Goal: Task Accomplishment & Management: Use online tool/utility

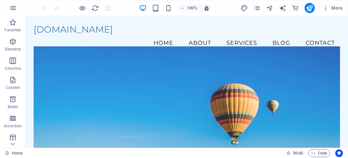
drag, startPoint x: 346, startPoint y: 68, endPoint x: 367, endPoint y: 21, distance: 50.8
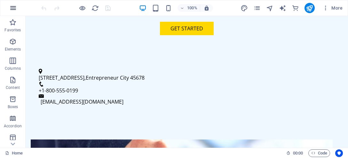
click at [13, 7] on icon "button" at bounding box center [13, 8] width 8 height 8
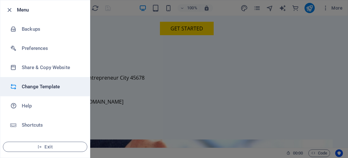
click at [47, 91] on li "Change Template" at bounding box center [45, 86] width 90 height 19
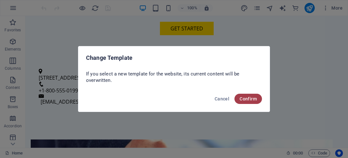
click at [246, 96] on span "Confirm" at bounding box center [248, 98] width 17 height 5
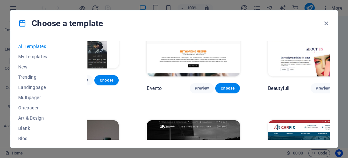
scroll to position [5494, 54]
drag, startPoint x: 330, startPoint y: 113, endPoint x: 332, endPoint y: 120, distance: 7.3
click at [332, 121] on div "All Templates My Templates New Trending Landingpage Multipager Onepager Art & D…" at bounding box center [174, 91] width 327 height 111
click at [331, 122] on div "All Templates My Templates New Trending Landingpage Multipager Onepager Art & D…" at bounding box center [174, 91] width 327 height 111
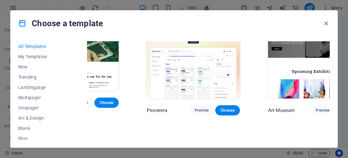
scroll to position [0, 54]
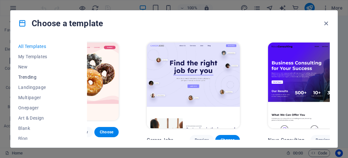
click at [26, 80] on button "Trending" at bounding box center [39, 77] width 42 height 10
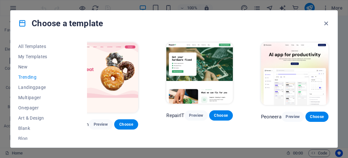
scroll to position [136, 28]
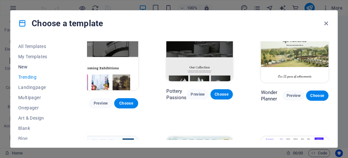
click at [24, 68] on span "New" at bounding box center [39, 66] width 42 height 5
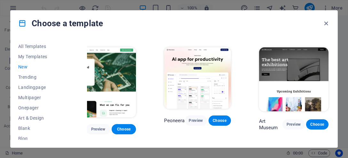
scroll to position [0, 28]
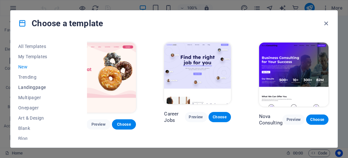
click at [36, 85] on span "Landingpage" at bounding box center [39, 87] width 42 height 5
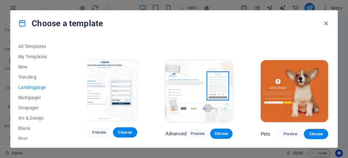
scroll to position [205, 19]
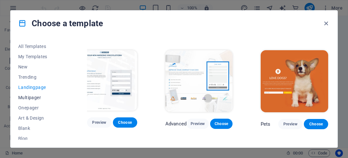
click at [28, 97] on span "Multipager" at bounding box center [39, 97] width 42 height 5
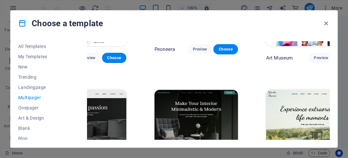
scroll to position [0, 55]
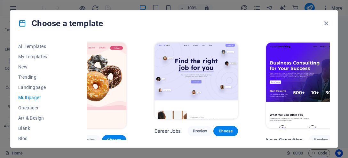
click at [305, 94] on img at bounding box center [312, 86] width 93 height 86
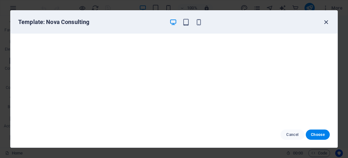
click at [327, 20] on icon "button" at bounding box center [326, 22] width 7 height 7
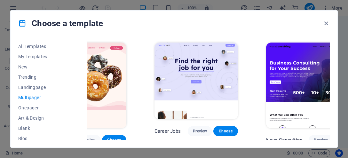
click at [328, 42] on div "All Templates My Templates New Trending Landingpage Multipager Onepager Art & D…" at bounding box center [174, 91] width 327 height 111
drag, startPoint x: 330, startPoint y: 42, endPoint x: 329, endPoint y: 55, distance: 13.2
click at [329, 55] on div "All Templates My Templates New Trending Landingpage Multipager Onepager Art & D…" at bounding box center [174, 91] width 327 height 111
click at [331, 98] on div "All Templates My Templates New Trending Landingpage Multipager Onepager Art & D…" at bounding box center [174, 91] width 327 height 111
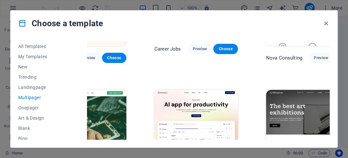
scroll to position [136, 55]
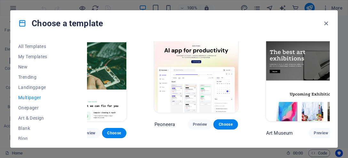
click at [297, 60] on img at bounding box center [312, 79] width 93 height 86
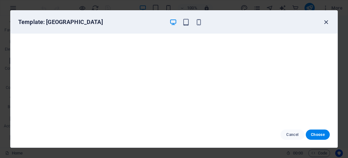
click at [326, 19] on icon "button" at bounding box center [326, 22] width 7 height 7
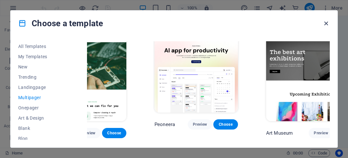
click at [325, 21] on icon "button" at bounding box center [326, 23] width 7 height 7
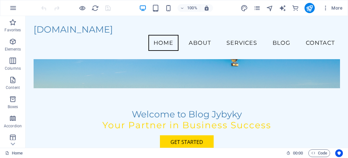
scroll to position [0, 0]
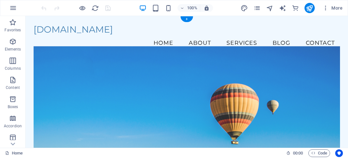
click at [291, 64] on figure at bounding box center [187, 106] width 307 height 120
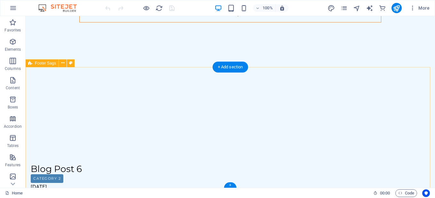
scroll to position [1511, 0]
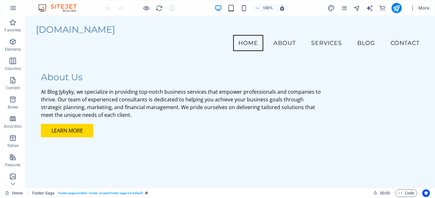
scroll to position [0, 0]
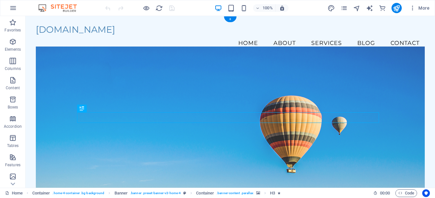
click at [348, 75] on figure at bounding box center [230, 124] width 389 height 156
click at [348, 60] on figure at bounding box center [230, 124] width 389 height 156
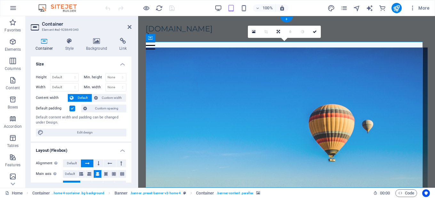
click at [348, 90] on figure at bounding box center [287, 125] width 282 height 156
click at [97, 42] on icon at bounding box center [96, 41] width 31 height 6
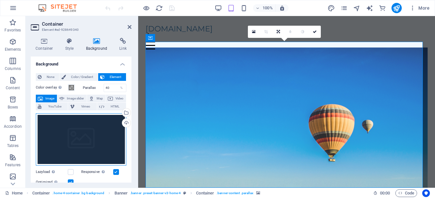
click at [86, 128] on div "Drag files here, click to choose files or select files from Files or our free s…" at bounding box center [81, 139] width 91 height 53
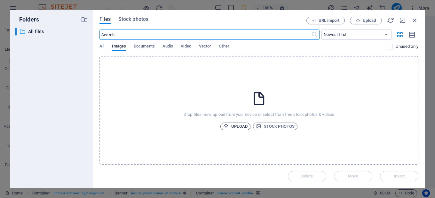
click at [233, 127] on span "Upload" at bounding box center [235, 126] width 24 height 8
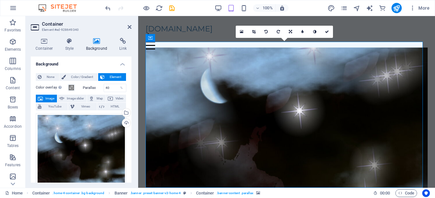
click at [132, 24] on aside "Container Element #ed-928649340 Container Style Background Link Size Height Def…" at bounding box center [82, 101] width 113 height 171
click at [130, 27] on icon at bounding box center [130, 26] width 4 height 5
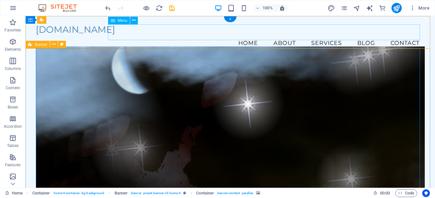
click at [348, 35] on nav "Home About Services Blog Contact" at bounding box center [230, 43] width 389 height 16
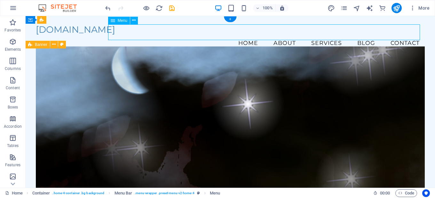
click at [348, 35] on nav "Home About Services Blog Contact" at bounding box center [230, 43] width 389 height 16
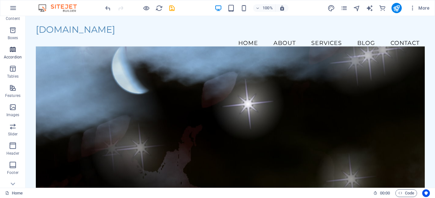
scroll to position [85, 0]
click at [16, 6] on icon "button" at bounding box center [13, 8] width 8 height 8
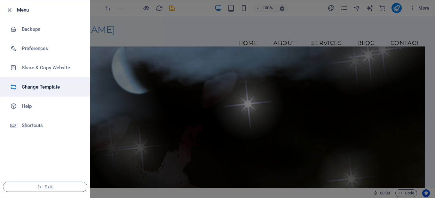
click at [41, 89] on h6 "Change Template" at bounding box center [51, 87] width 59 height 8
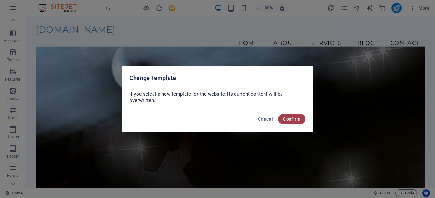
click at [290, 116] on button "Confirm" at bounding box center [292, 119] width 28 height 10
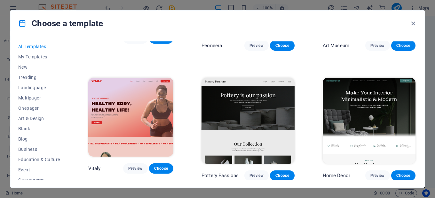
scroll to position [256, 0]
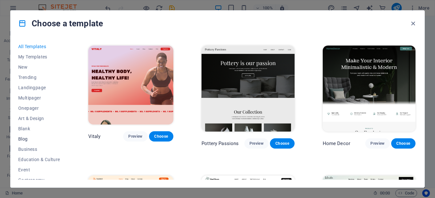
click at [30, 136] on button "Blog" at bounding box center [39, 139] width 42 height 10
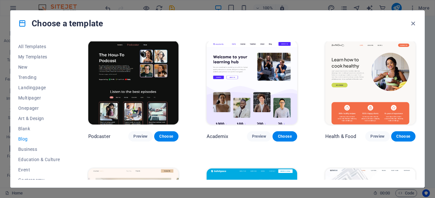
scroll to position [130, 0]
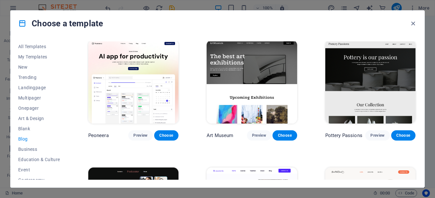
click at [25, 138] on span "Blog" at bounding box center [39, 138] width 42 height 5
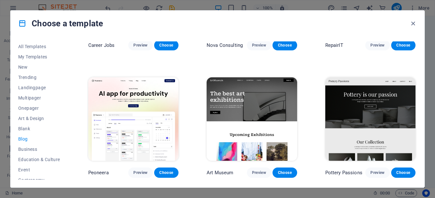
scroll to position [85, 0]
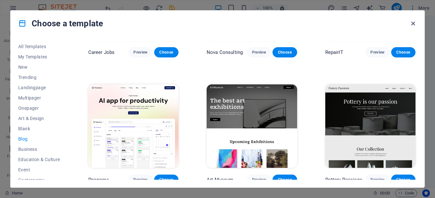
click at [348, 21] on icon "button" at bounding box center [413, 23] width 7 height 7
